Goal: Task Accomplishment & Management: Use online tool/utility

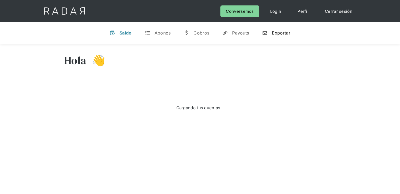
drag, startPoint x: 0, startPoint y: 0, endPoint x: 271, endPoint y: 33, distance: 273.2
click at [271, 33] on link "n Exportar" at bounding box center [276, 33] width 37 height 14
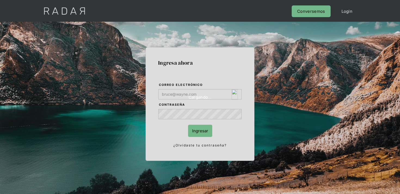
click at [236, 94] on img "Login Form" at bounding box center [234, 94] width 6 height 10
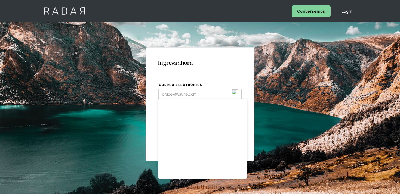
type input "opsbau@eroninternational.com"
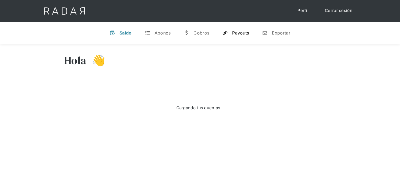
click at [242, 37] on link "y Payouts" at bounding box center [235, 33] width 35 height 14
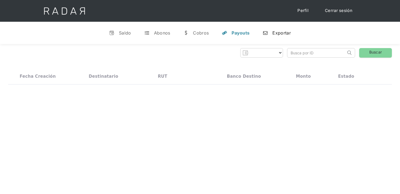
click at [277, 36] on link "n Exportar" at bounding box center [276, 33] width 37 height 14
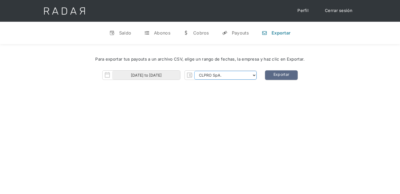
click at [212, 73] on select "CLPRO SpA. Coster SpA. Urigol SpA. Bysolutions SpA. Clmax SpA. Andes Payments S…" at bounding box center [225, 75] width 62 height 9
select select "urigol-rt"
click at [195, 71] on select "CLPRO SpA. Coster SpA. Urigol SpA. Bysolutions SpA. Clmax SpA. Andes Payments S…" at bounding box center [225, 75] width 62 height 9
click at [150, 79] on body "Cargando... Cerrar sesión Perfil v Saldo t Abonos w Cobros y Payouts n Exportar…" at bounding box center [200, 155] width 400 height 310
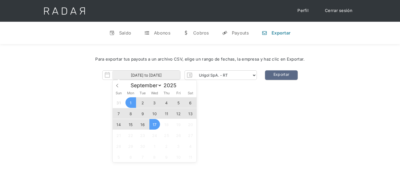
click at [129, 123] on span "15" at bounding box center [130, 124] width 11 height 11
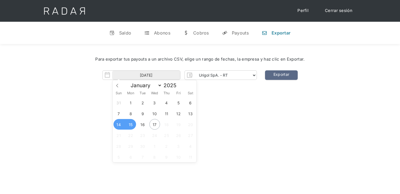
click at [120, 124] on span "14" at bounding box center [118, 124] width 11 height 11
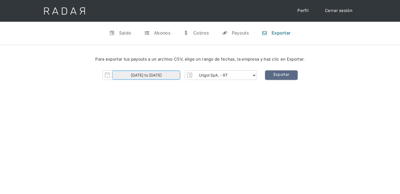
click at [164, 76] on input "14-09-2025 to 15-09-2025" at bounding box center [146, 75] width 68 height 9
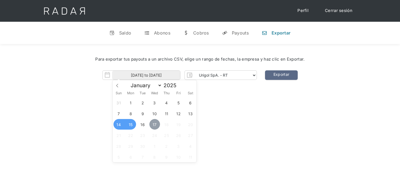
click at [156, 123] on span "17" at bounding box center [154, 124] width 11 height 11
click at [120, 123] on span "14" at bounding box center [118, 124] width 11 height 11
type input "14-09-2025 to 17-09-2025"
click at [284, 73] on link "Exportar" at bounding box center [281, 75] width 33 height 10
